Goal: Find specific page/section: Find specific page/section

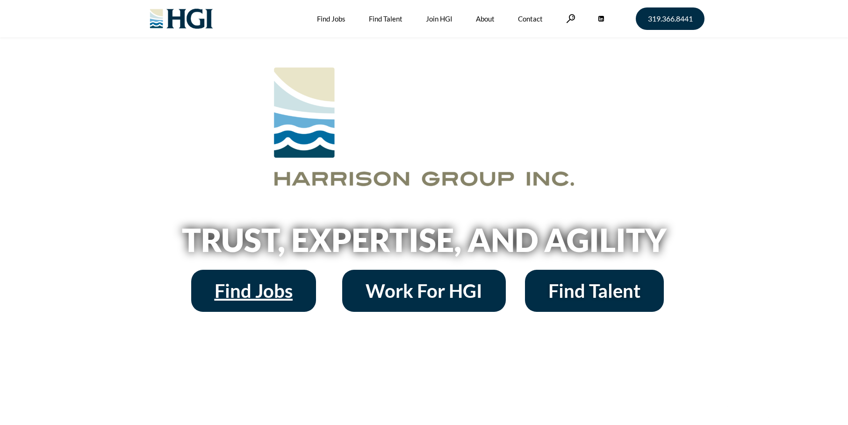
click at [288, 277] on link "Find Jobs" at bounding box center [253, 291] width 125 height 42
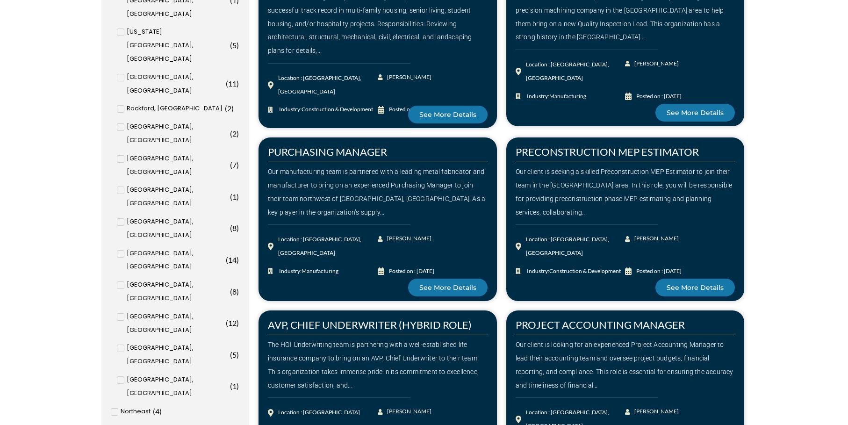
scroll to position [514, 0]
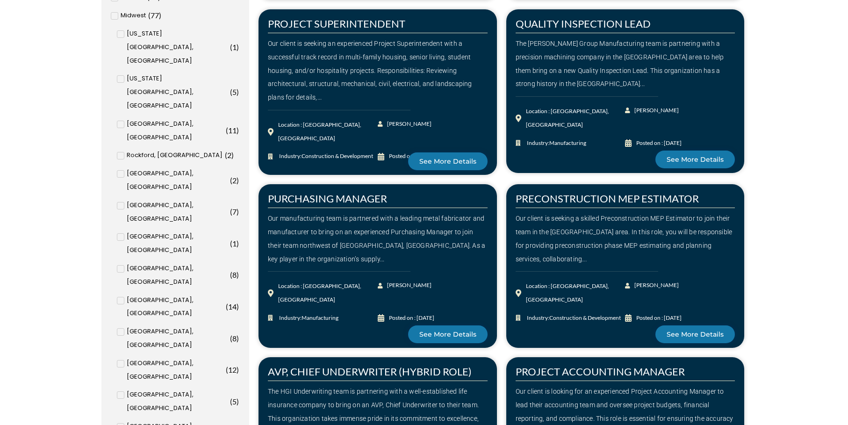
click at [121, 266] on icon at bounding box center [120, 269] width 3 height 6
click at [0, 0] on input "Cedar Rapids, IA ( 8 )" at bounding box center [0, 0] width 0 height 0
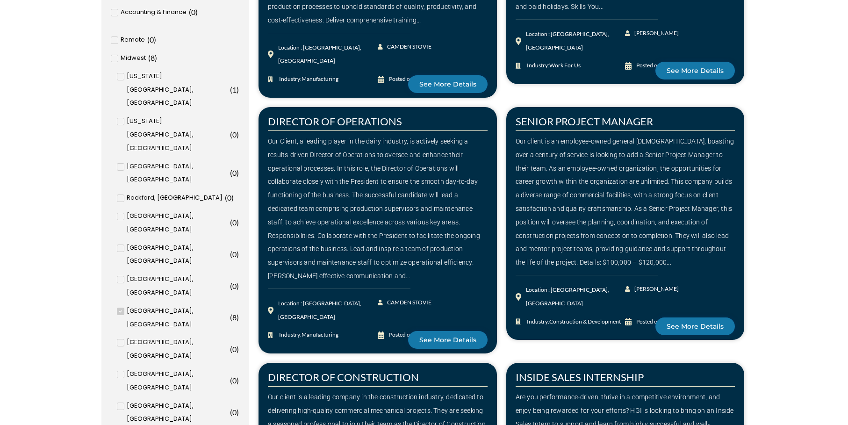
scroll to position [359, 0]
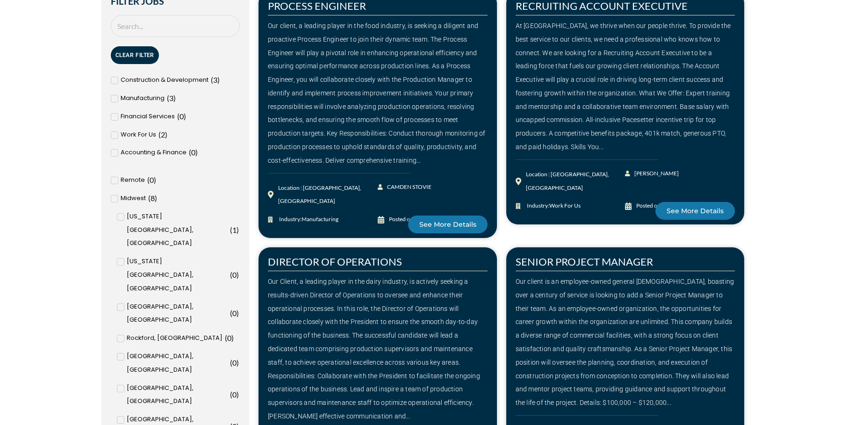
click at [0, 0] on input "Cedar Rapids, IA ( 8 )" at bounding box center [0, 0] width 0 height 0
